Goal: Find contact information: Find contact information

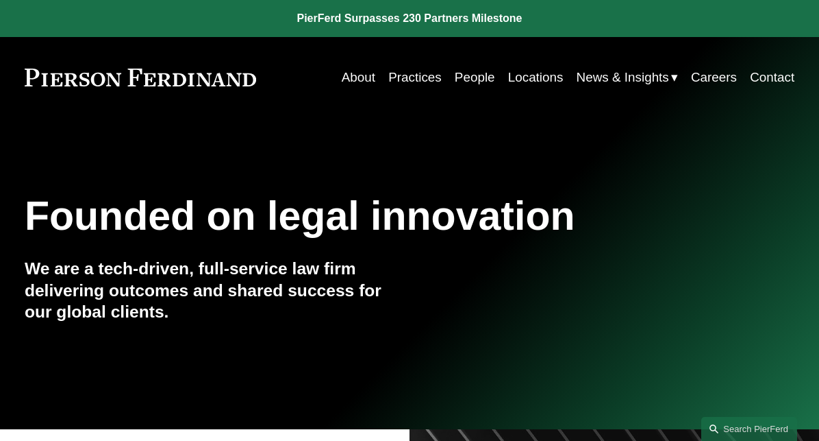
click at [470, 69] on link "People" at bounding box center [475, 77] width 40 height 26
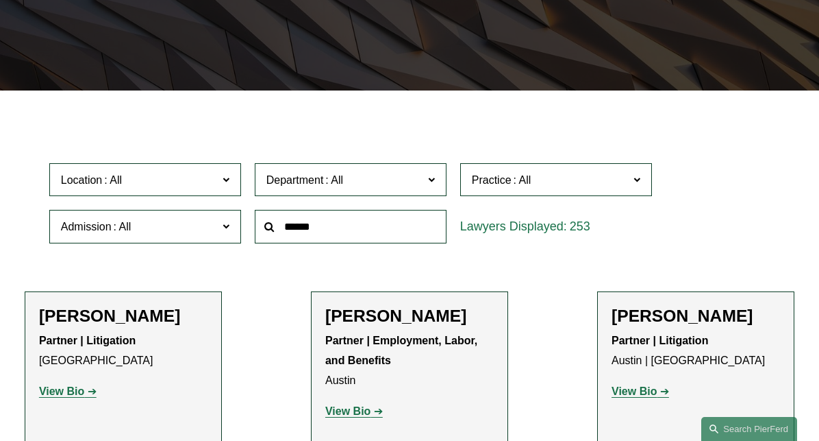
scroll to position [274, 0]
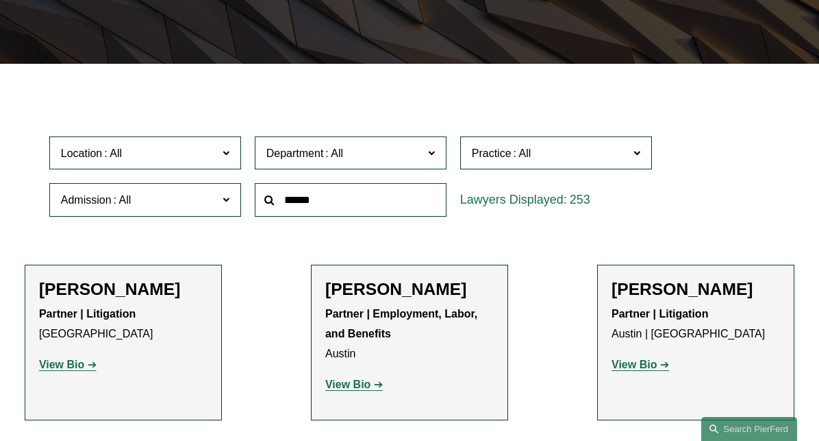
click at [323, 211] on input "text" at bounding box center [351, 200] width 192 height 34
type input "*****"
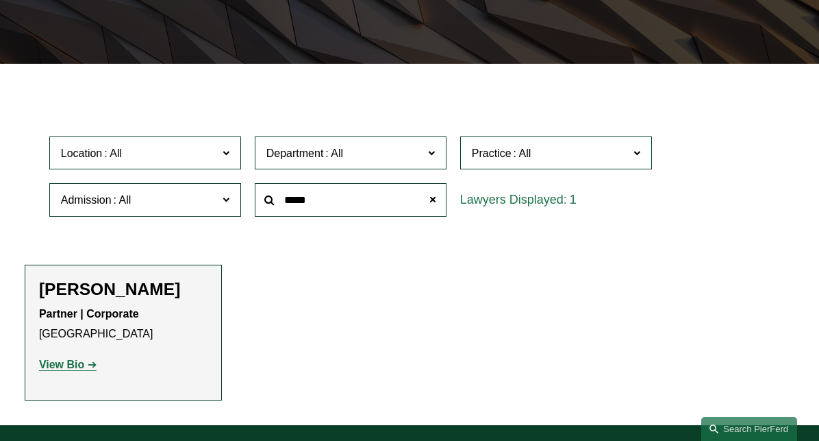
click at [71, 363] on strong "View Bio" at bounding box center [61, 364] width 45 height 12
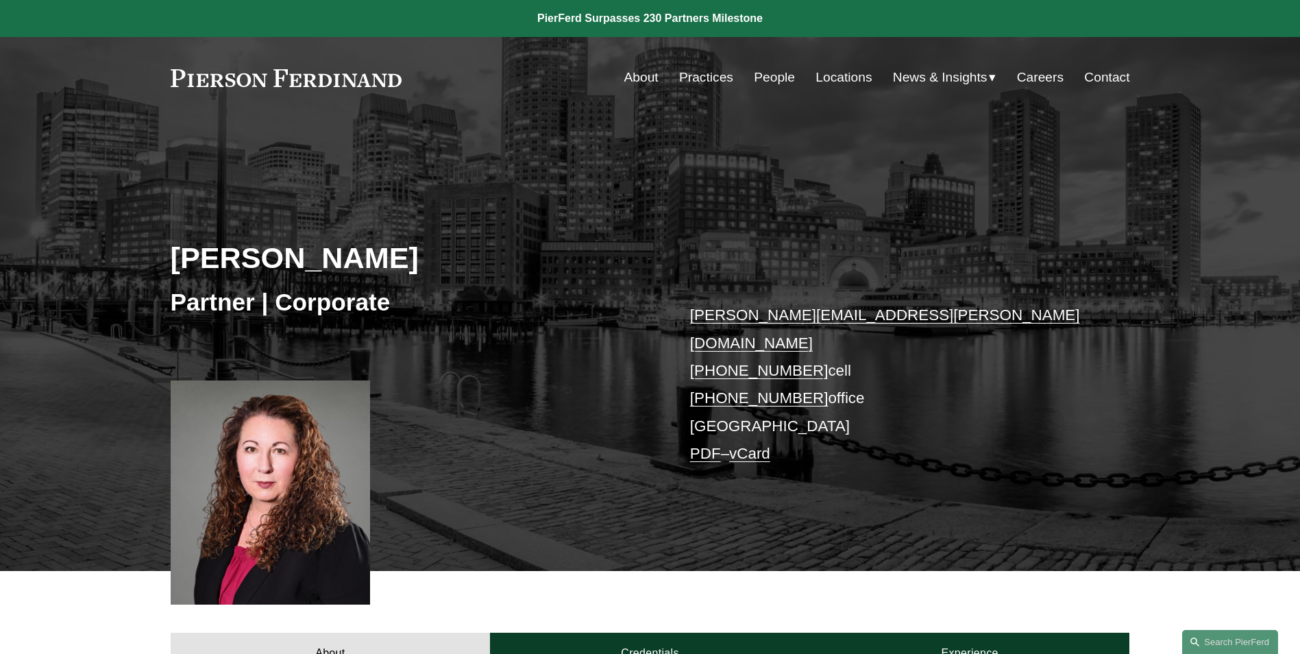
click at [695, 440] on link "PDF" at bounding box center [705, 453] width 31 height 17
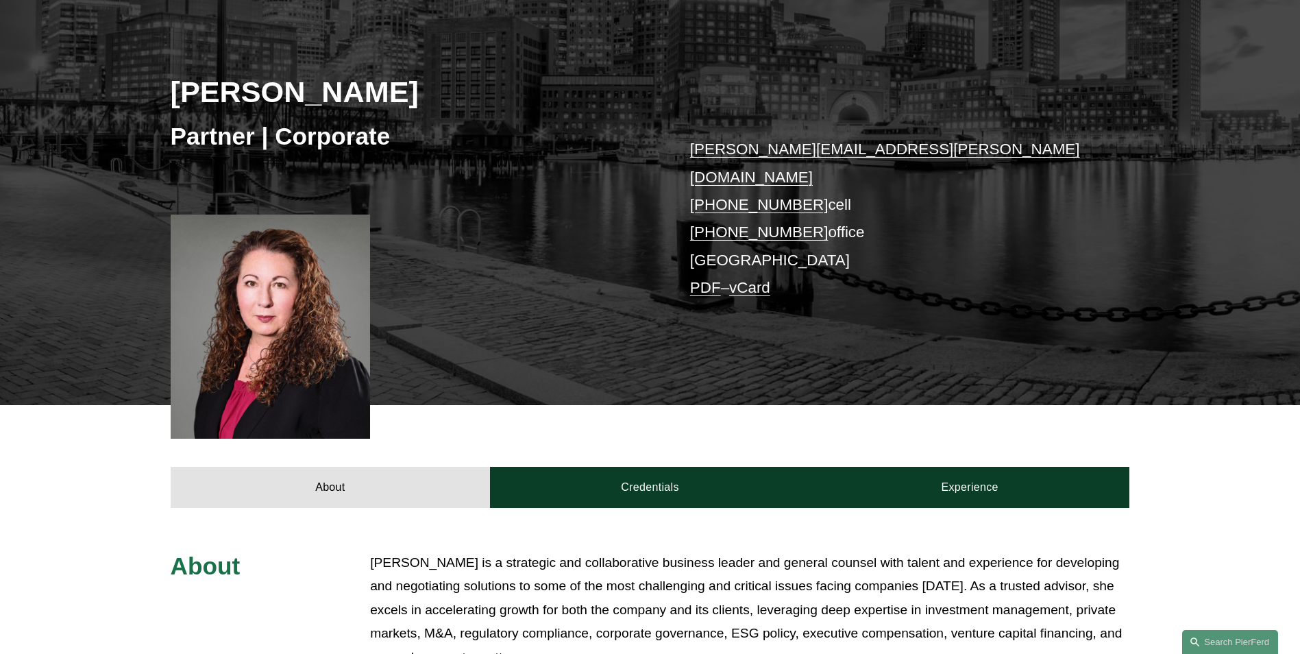
scroll to position [137, 0]
